Goal: Navigation & Orientation: Find specific page/section

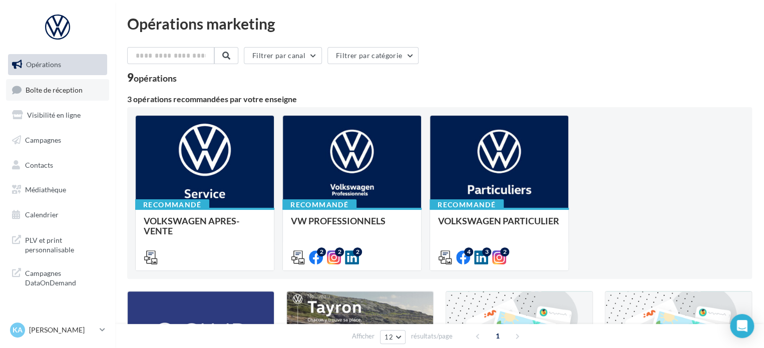
click at [82, 89] on link "Boîte de réception" at bounding box center [57, 90] width 103 height 22
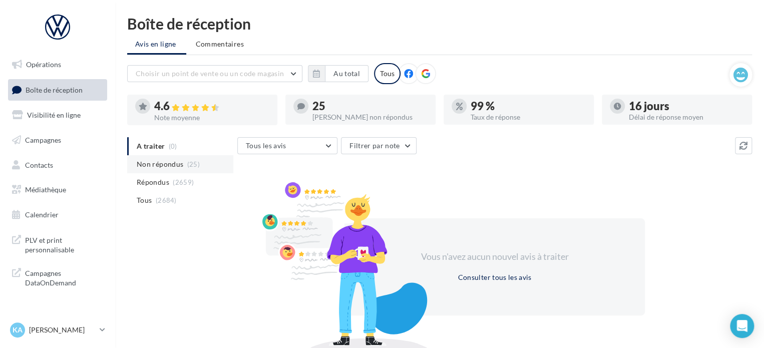
click at [191, 164] on span "(25)" at bounding box center [193, 164] width 13 height 8
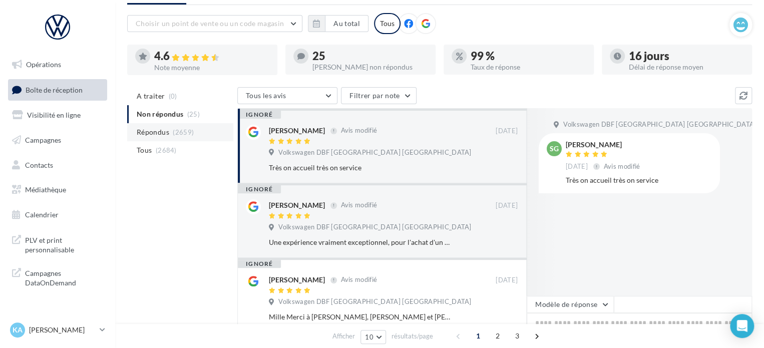
scroll to position [50, 0]
click at [64, 318] on nav "Opérations Boîte de réception Visibilité en ligne Campagnes Contacts Médiathèqu…" at bounding box center [57, 174] width 115 height 348
click at [107, 327] on link "KA [PERSON_NAME] vw-kear-31100" at bounding box center [57, 329] width 99 height 19
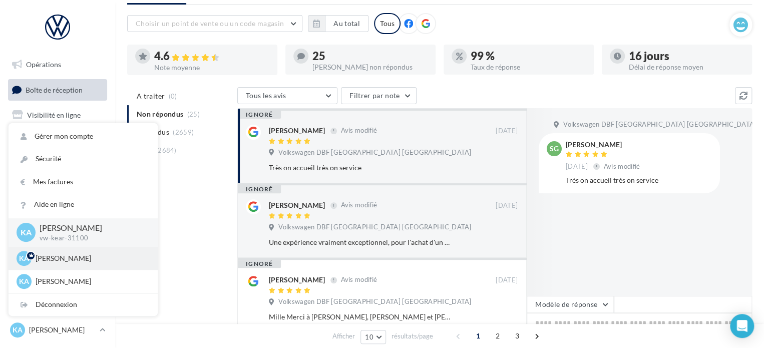
click at [88, 258] on p "[PERSON_NAME]" at bounding box center [91, 258] width 110 height 10
